Goal: Task Accomplishment & Management: Use online tool/utility

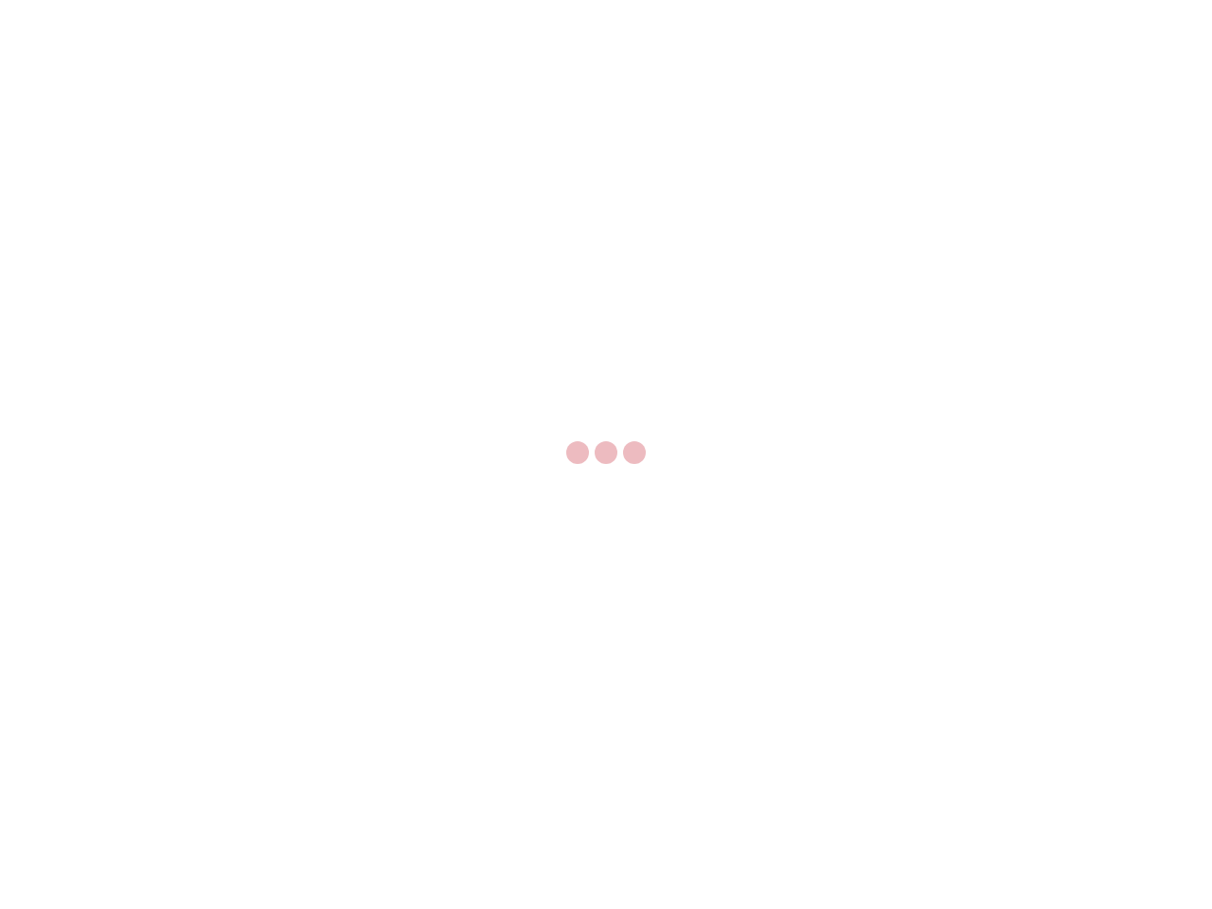
select select "US"
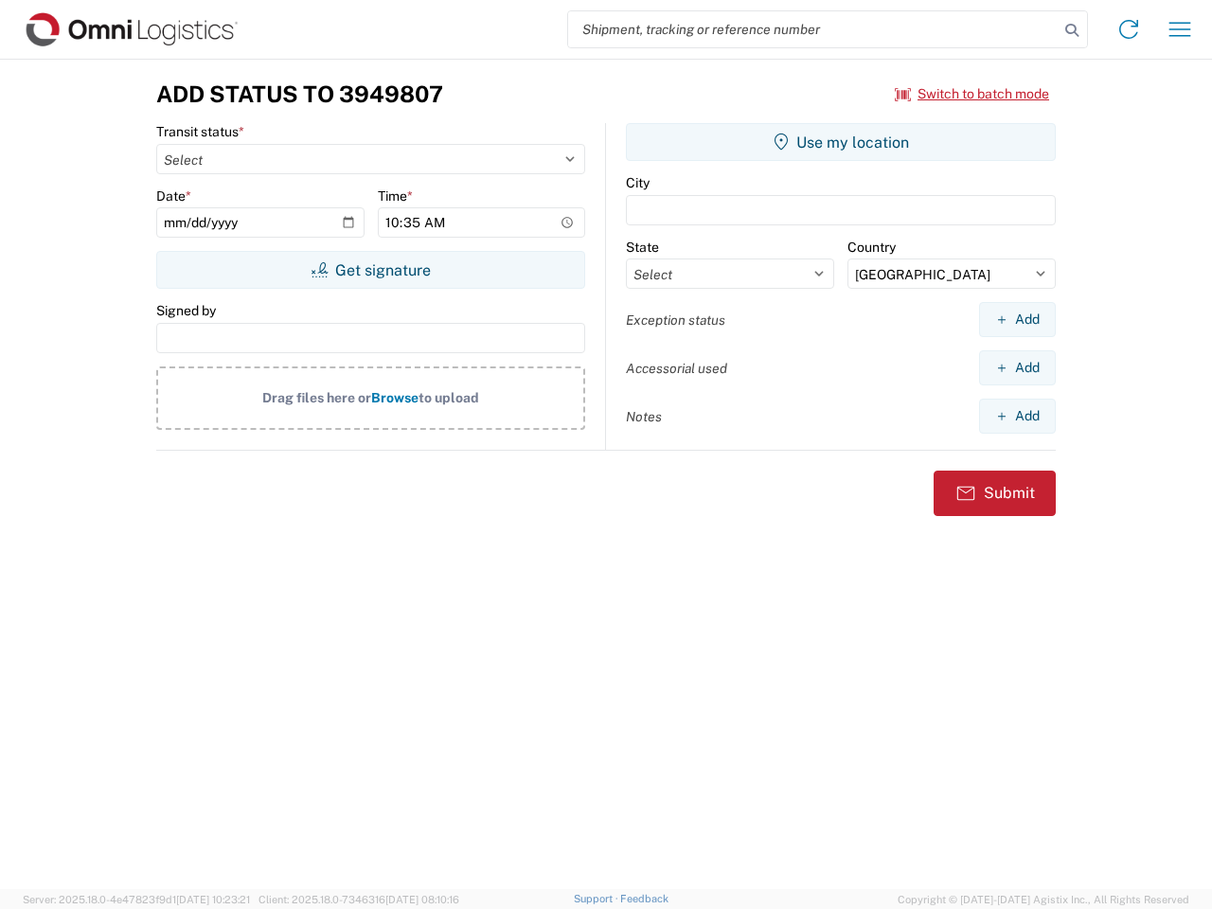
click at [814, 29] on input "search" at bounding box center [813, 29] width 491 height 36
click at [1072, 30] on icon at bounding box center [1072, 30] width 27 height 27
click at [1129, 29] on icon at bounding box center [1129, 29] width 30 height 30
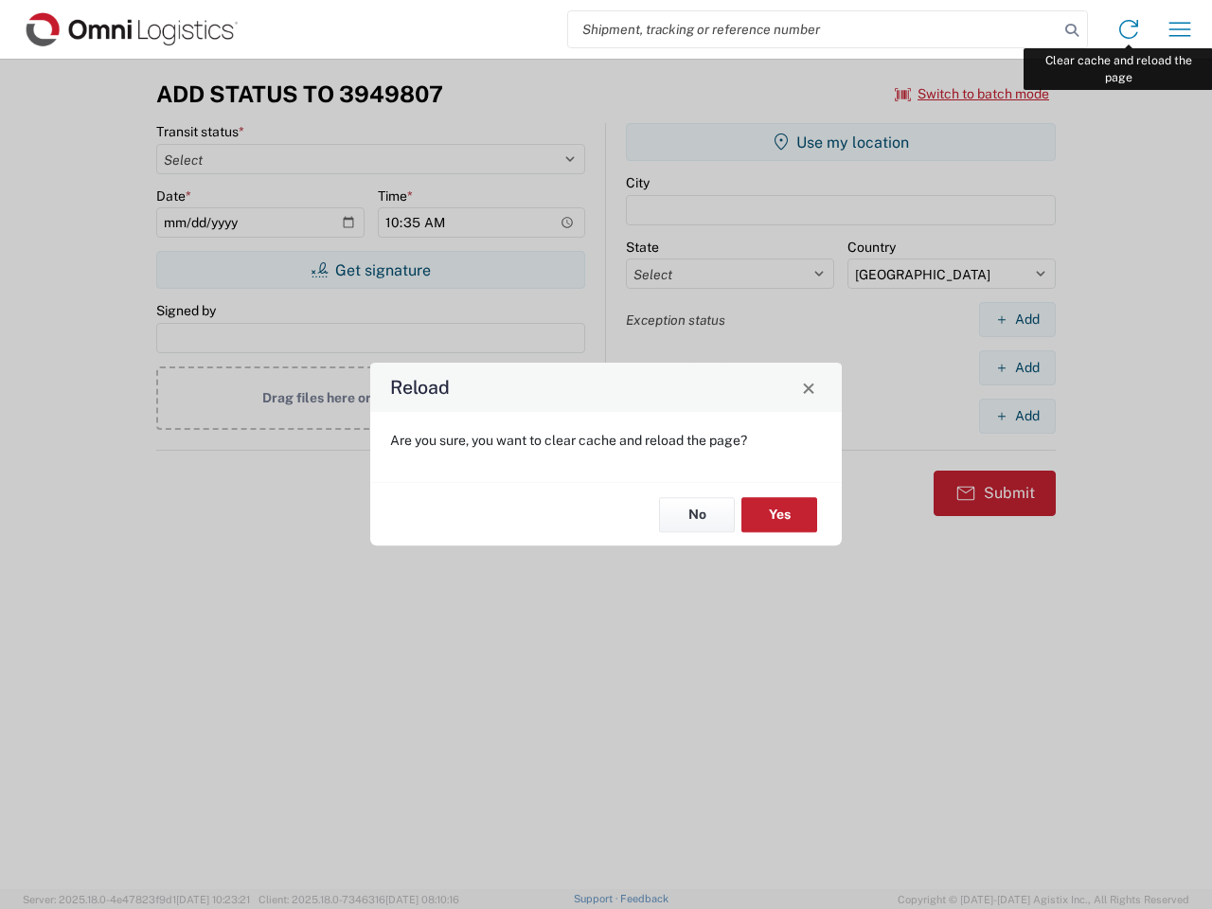
click at [1180, 29] on div "Reload Are you sure, you want to clear cache and reload the page? No Yes" at bounding box center [606, 454] width 1212 height 909
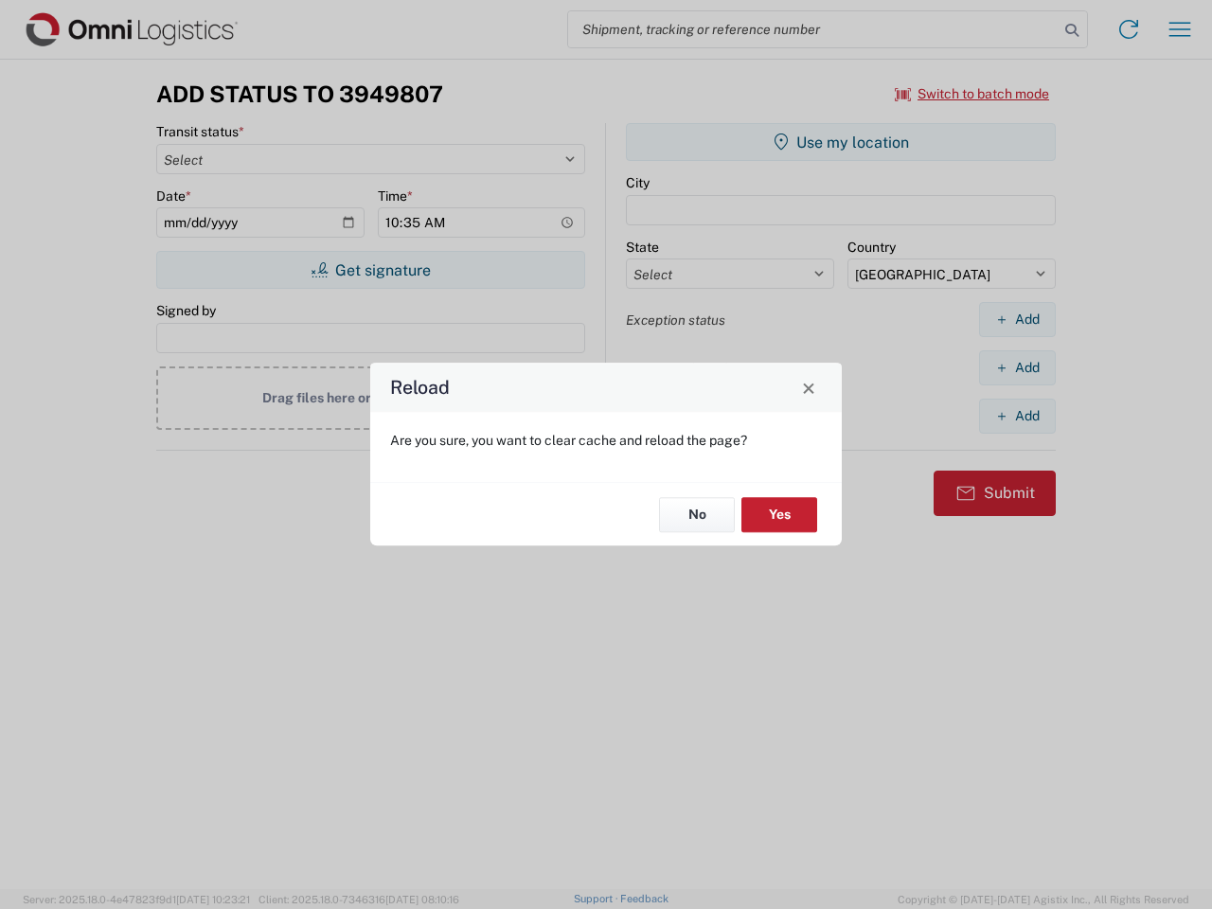
click at [973, 94] on div "Reload Are you sure, you want to clear cache and reload the page? No Yes" at bounding box center [606, 454] width 1212 height 909
click at [370, 270] on div "Reload Are you sure, you want to clear cache and reload the page? No Yes" at bounding box center [606, 454] width 1212 height 909
click at [841, 142] on div "Reload Are you sure, you want to clear cache and reload the page? No Yes" at bounding box center [606, 454] width 1212 height 909
click at [1017, 319] on div "Reload Are you sure, you want to clear cache and reload the page? No Yes" at bounding box center [606, 454] width 1212 height 909
click at [1017, 367] on div "Reload Are you sure, you want to clear cache and reload the page? No Yes" at bounding box center [606, 454] width 1212 height 909
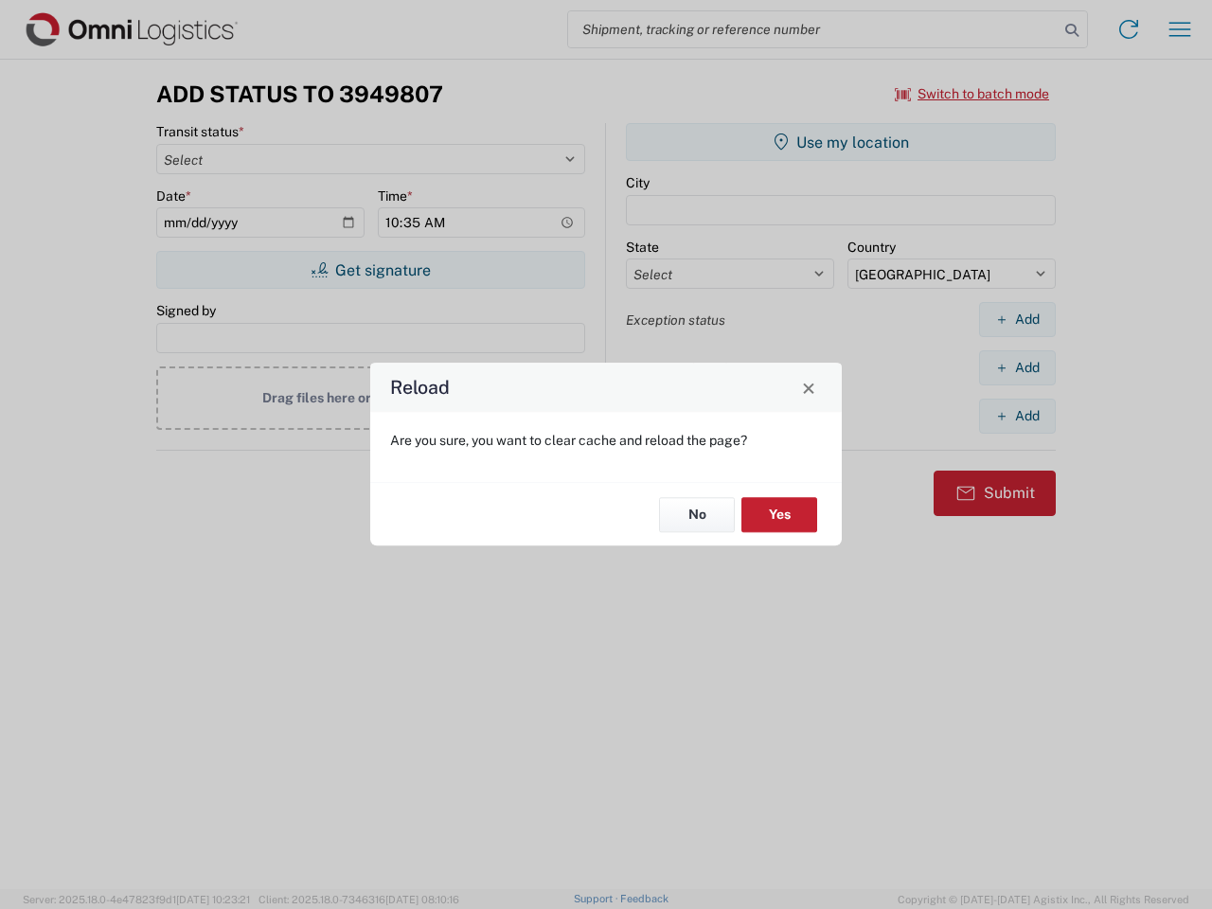
click at [1017, 416] on div "Reload Are you sure, you want to clear cache and reload the page? No Yes" at bounding box center [606, 454] width 1212 height 909
